Goal: Find specific page/section: Find specific page/section

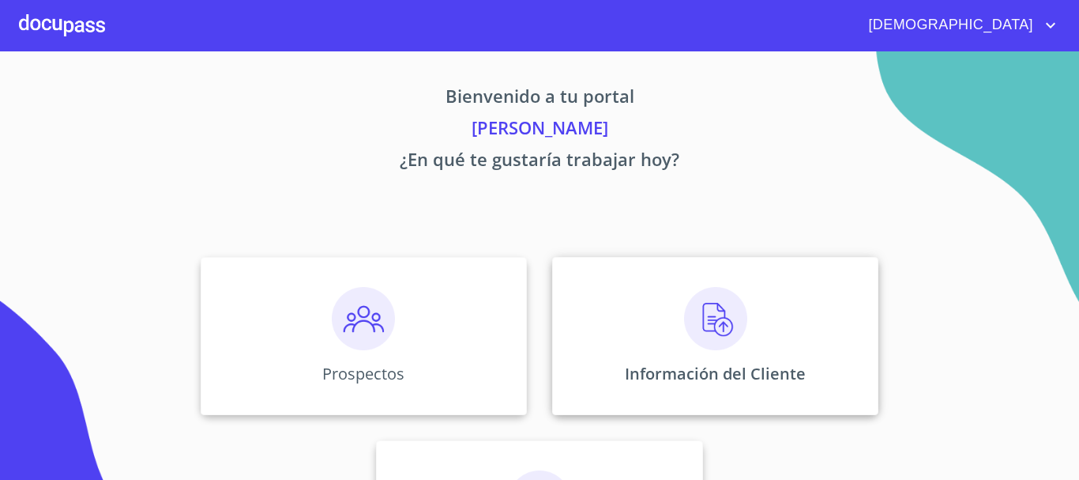
click at [702, 308] on img at bounding box center [715, 318] width 63 height 63
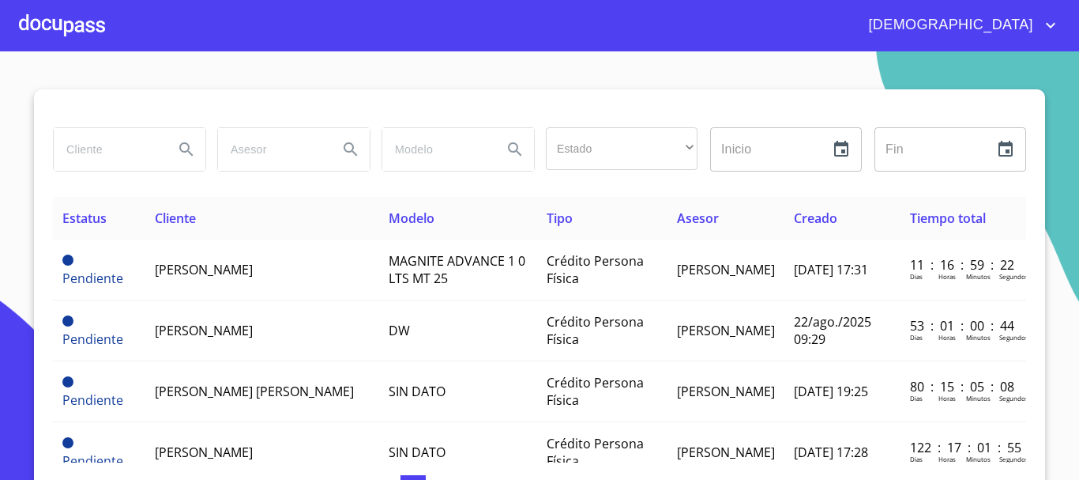
click at [105, 152] on input "search" at bounding box center [107, 149] width 107 height 43
type input "[PERSON_NAME]"
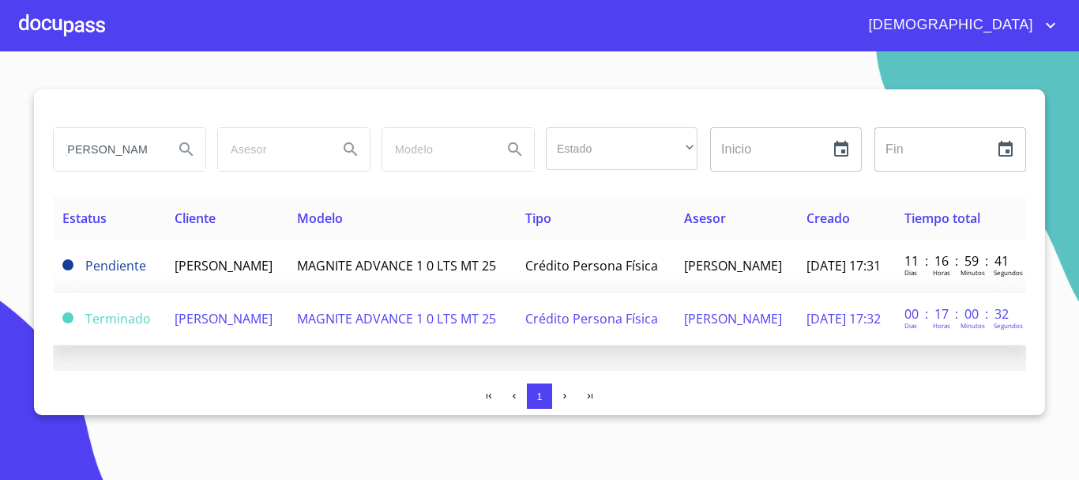
click at [269, 310] on td "[PERSON_NAME]" at bounding box center [226, 318] width 122 height 53
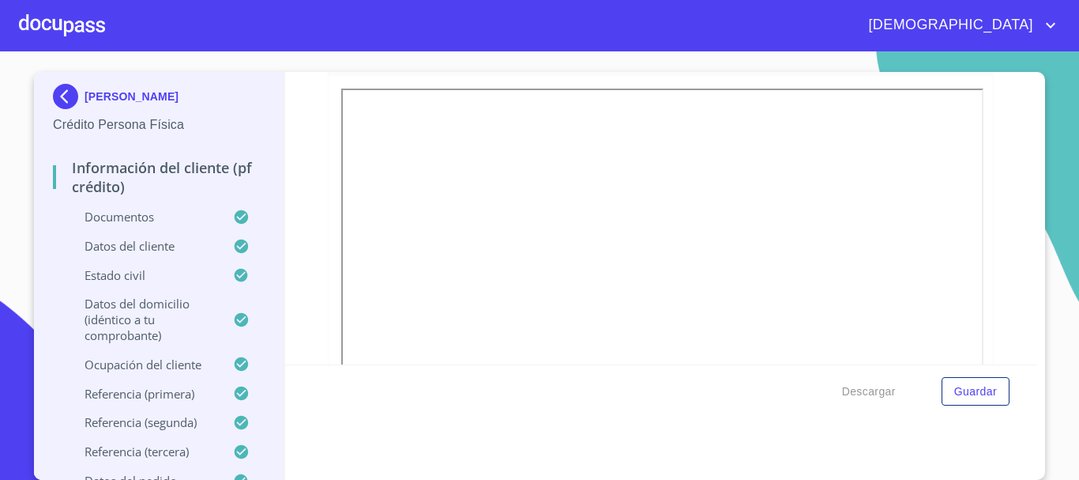
scroll to position [4267, 0]
